Goal: Task Accomplishment & Management: Complete application form

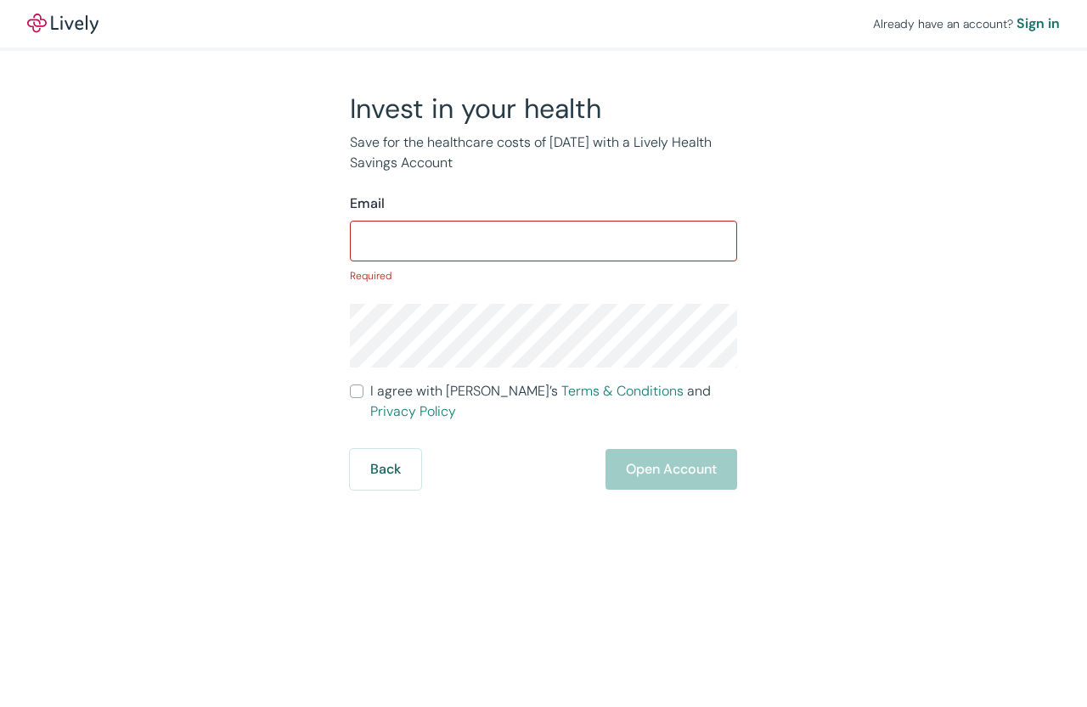
click at [413, 244] on input "Email" at bounding box center [543, 241] width 387 height 34
paste input "[EMAIL_ADDRESS][DOMAIN_NAME]"
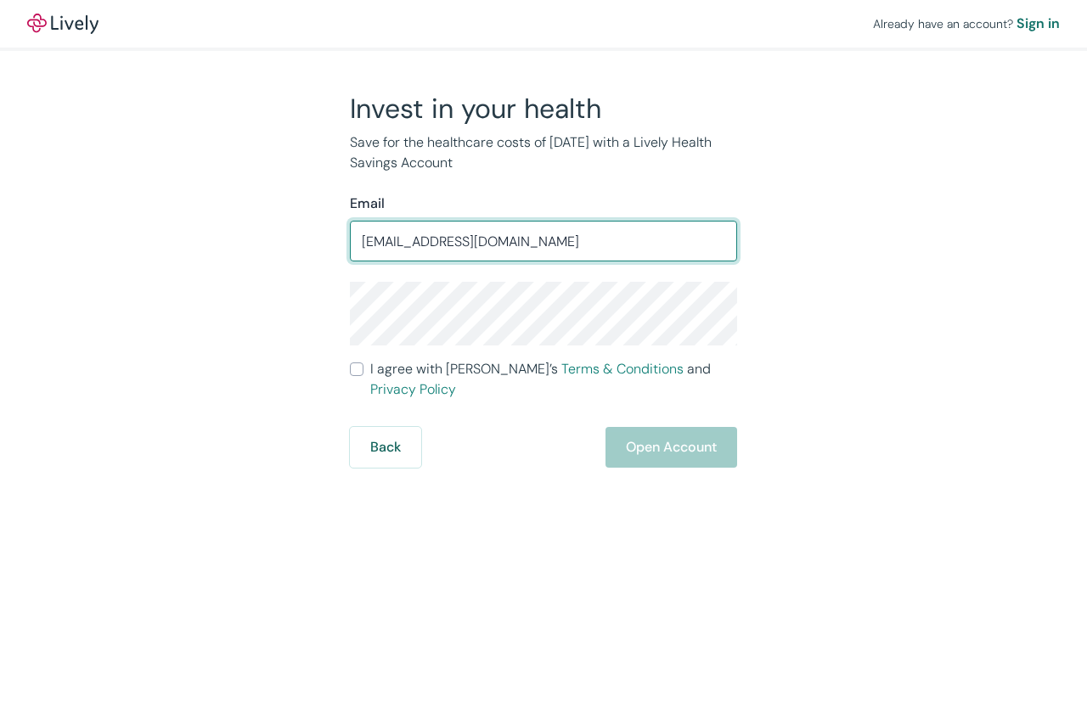
type input "[EMAIL_ADDRESS][DOMAIN_NAME]"
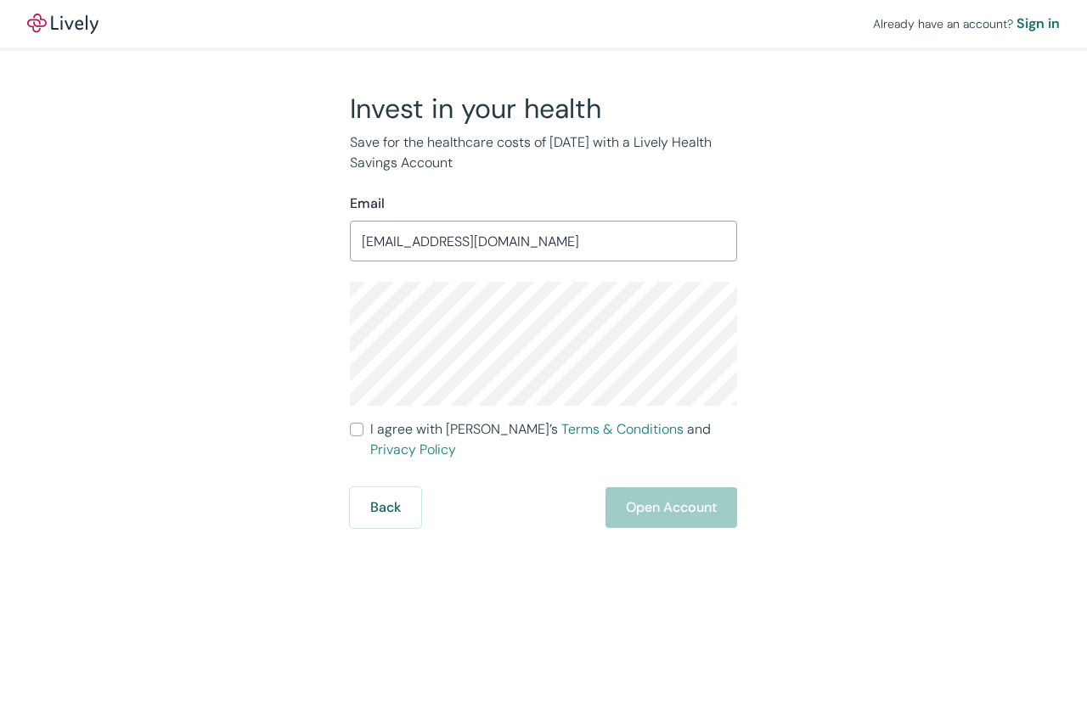
click at [357, 424] on input "I agree with Lively’s Terms & Conditions and Privacy Policy" at bounding box center [357, 430] width 14 height 14
checkbox input "true"
click at [652, 488] on button "Open Account" at bounding box center [671, 507] width 132 height 41
